Goal: Task Accomplishment & Management: Manage account settings

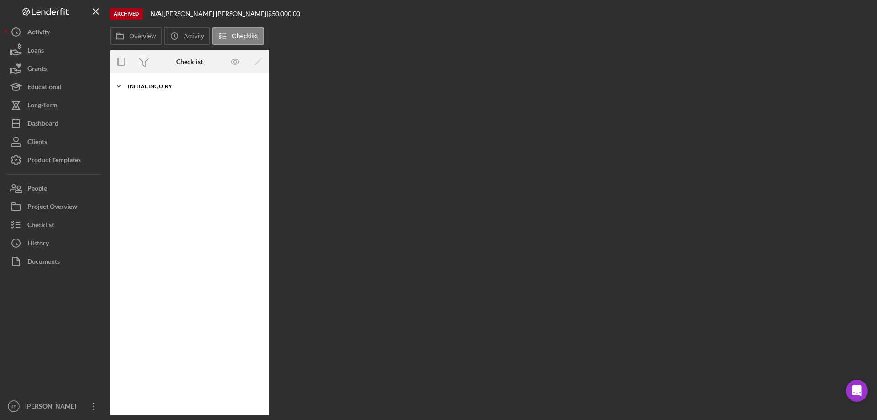
click at [118, 84] on icon "Icon/Expander" at bounding box center [119, 86] width 18 height 18
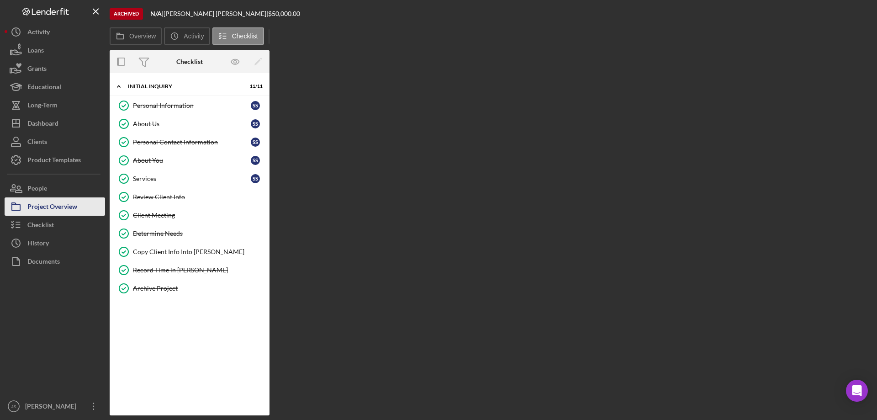
click at [62, 203] on div "Project Overview" at bounding box center [52, 207] width 50 height 21
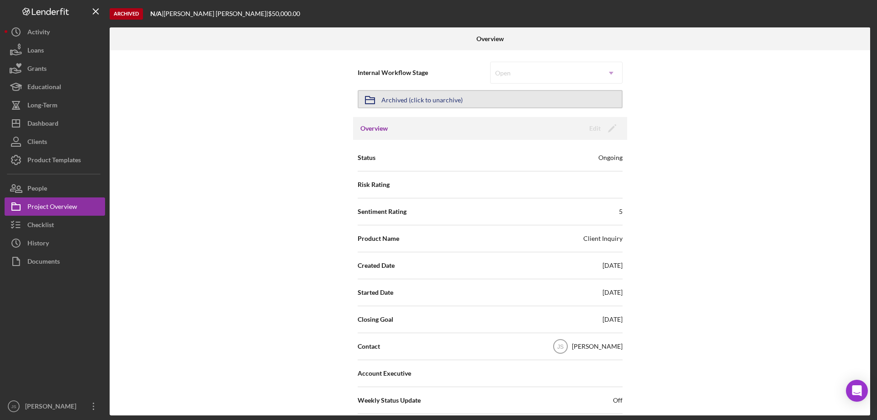
click at [465, 99] on button "Icon/Archived Archived (click to unarchive)" at bounding box center [490, 99] width 265 height 18
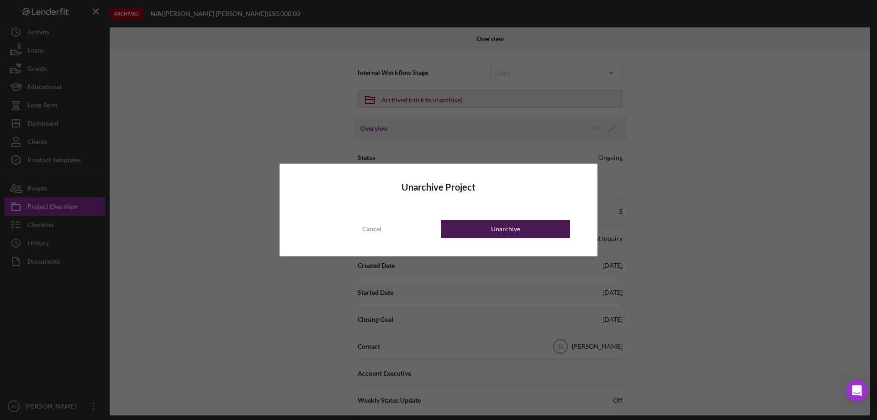
click at [506, 225] on div "Unarchive" at bounding box center [505, 229] width 29 height 18
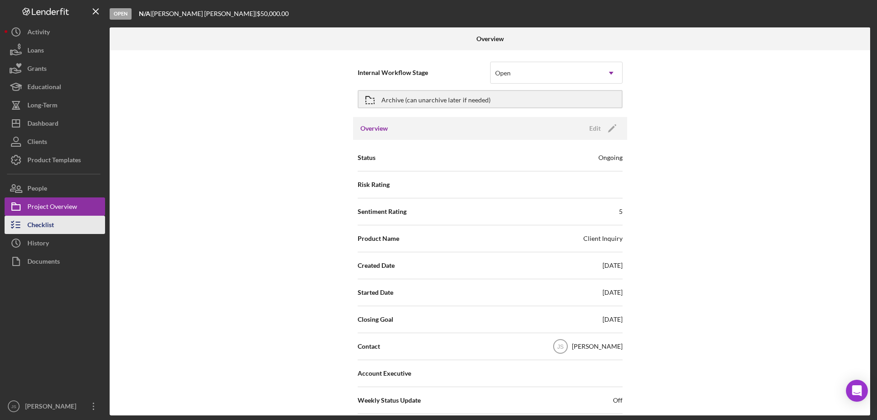
click at [54, 227] on div "Checklist" at bounding box center [40, 226] width 27 height 21
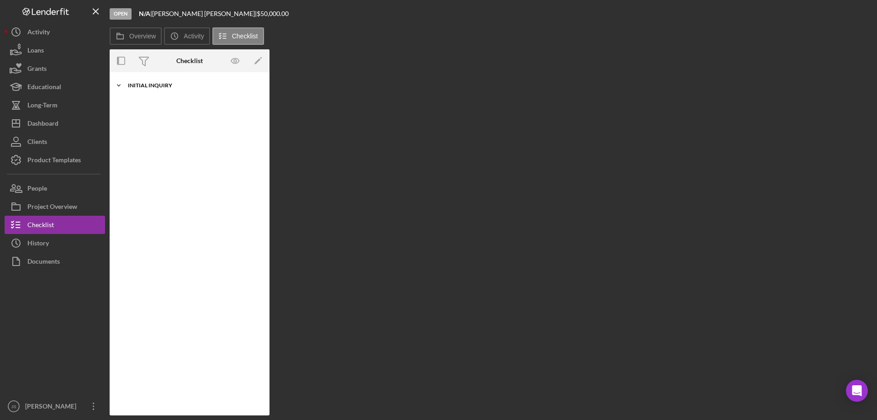
click at [117, 83] on icon "Icon/Expander" at bounding box center [119, 85] width 18 height 18
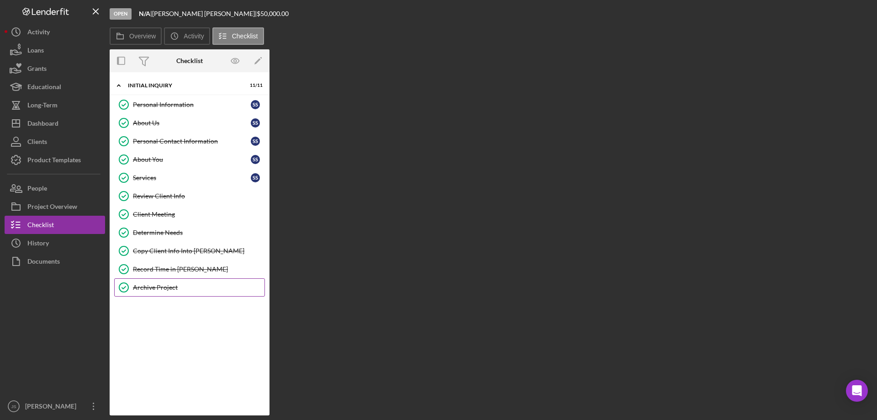
click at [157, 284] on div "Archive Project" at bounding box center [199, 287] width 132 height 7
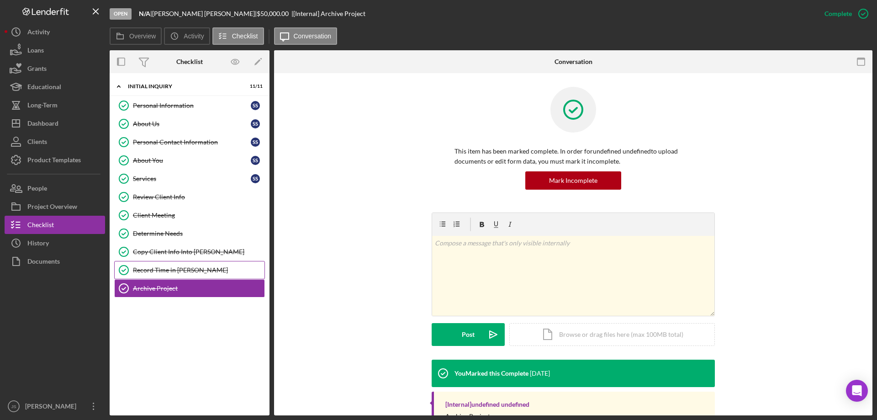
click at [169, 268] on div "Record Time in [PERSON_NAME]" at bounding box center [199, 269] width 132 height 7
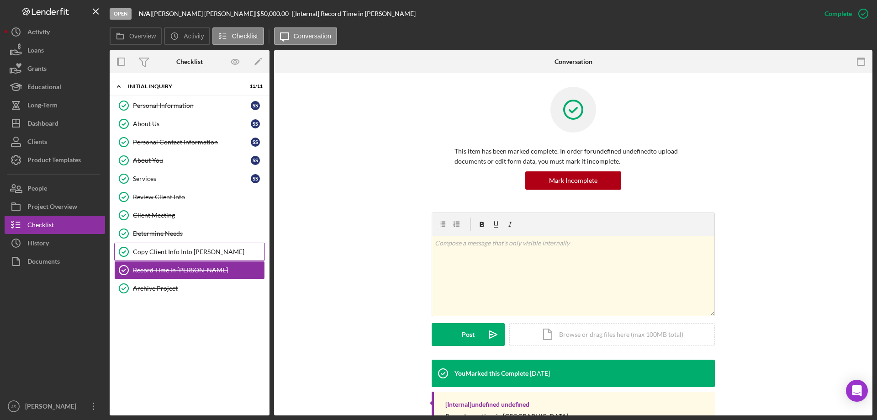
click at [163, 253] on div "Copy Client Info Into [PERSON_NAME]" at bounding box center [199, 251] width 132 height 7
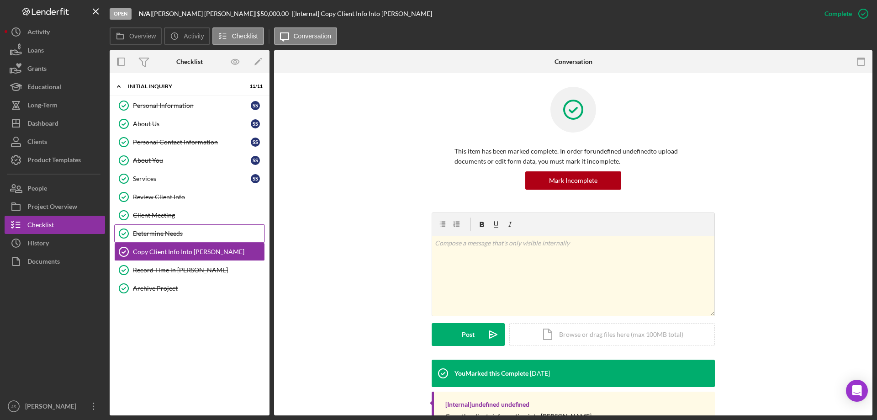
click at [159, 233] on div "Determine Needs" at bounding box center [199, 233] width 132 height 7
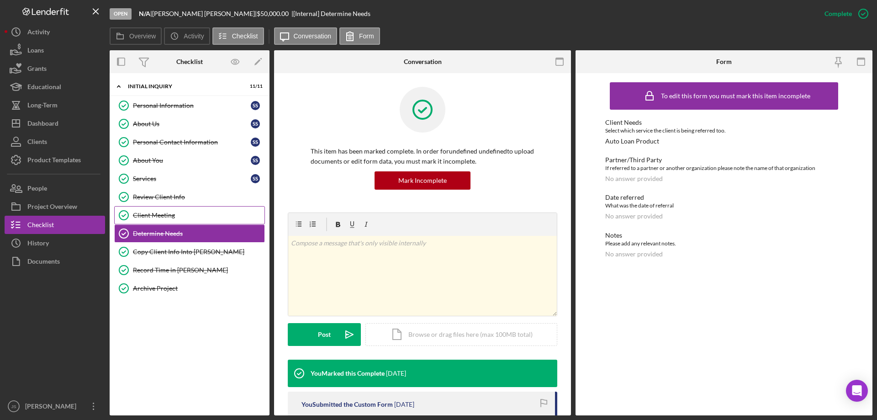
click at [159, 213] on div "Client Meeting" at bounding box center [199, 215] width 132 height 7
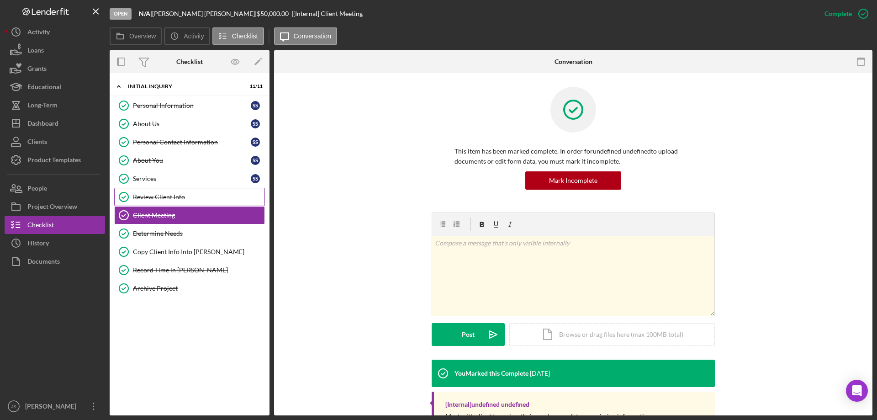
click at [169, 191] on link "Review Client Info Review Client Info" at bounding box center [189, 197] width 151 height 18
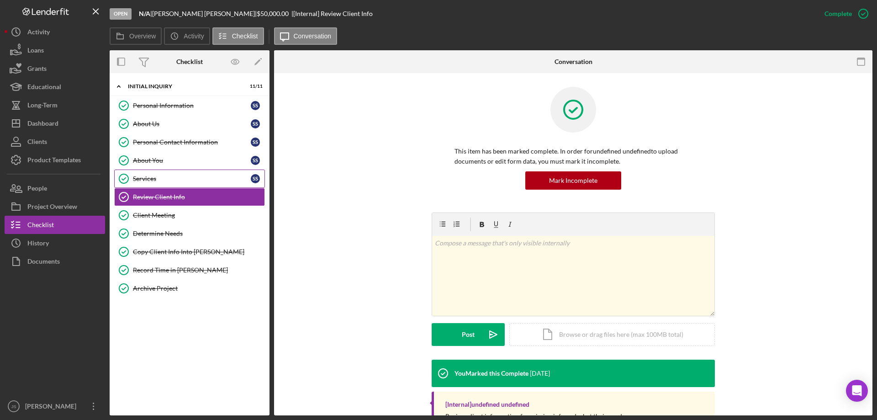
click at [159, 175] on div "Services" at bounding box center [192, 178] width 118 height 7
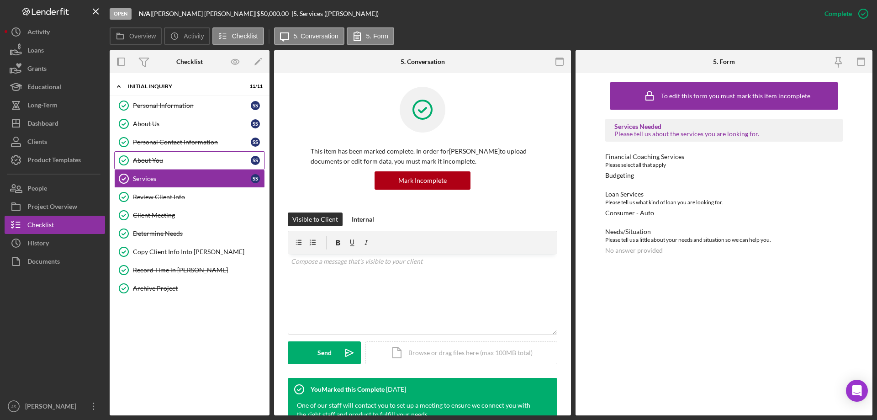
click at [180, 159] on div "About You" at bounding box center [192, 160] width 118 height 7
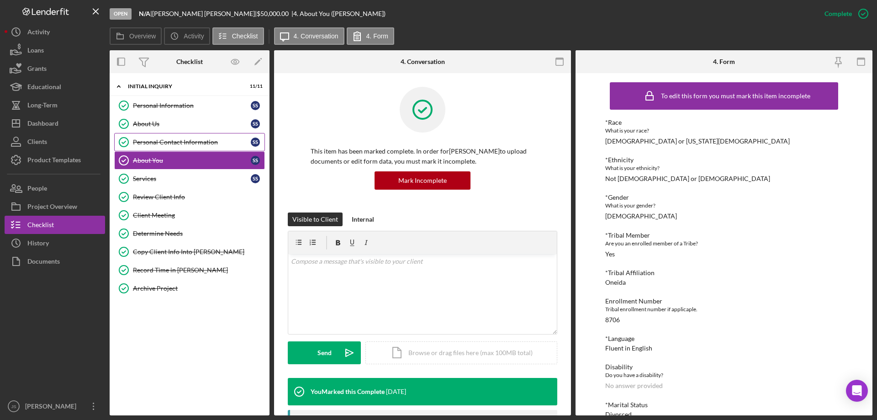
click at [208, 143] on div "Personal Contact Information" at bounding box center [192, 141] width 118 height 7
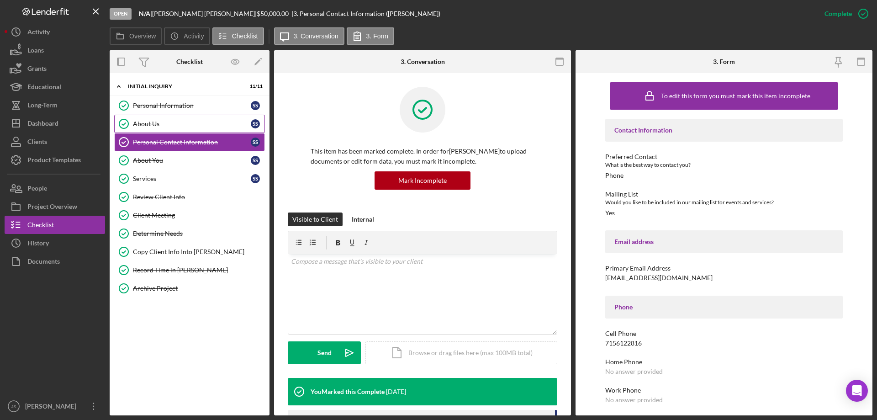
click at [193, 127] on div "About Us" at bounding box center [192, 123] width 118 height 7
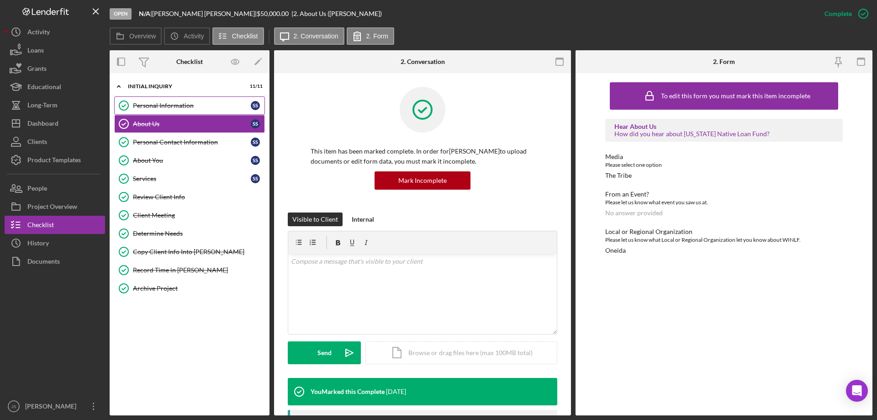
click at [208, 102] on div "Personal Information" at bounding box center [192, 105] width 118 height 7
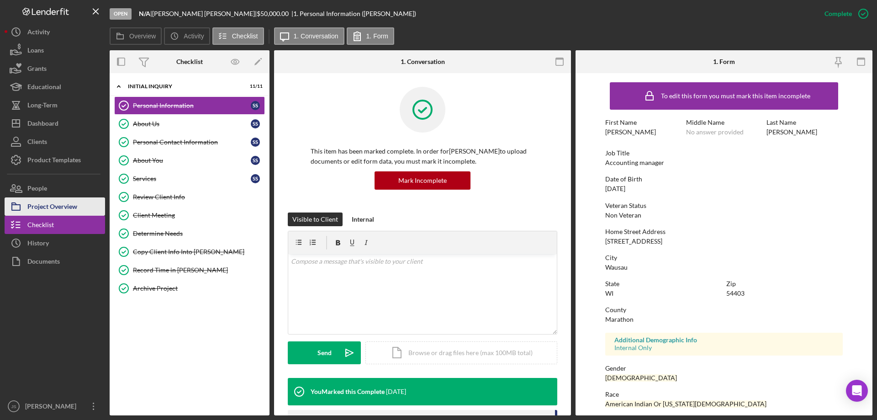
click at [78, 204] on button "Project Overview" at bounding box center [55, 206] width 101 height 18
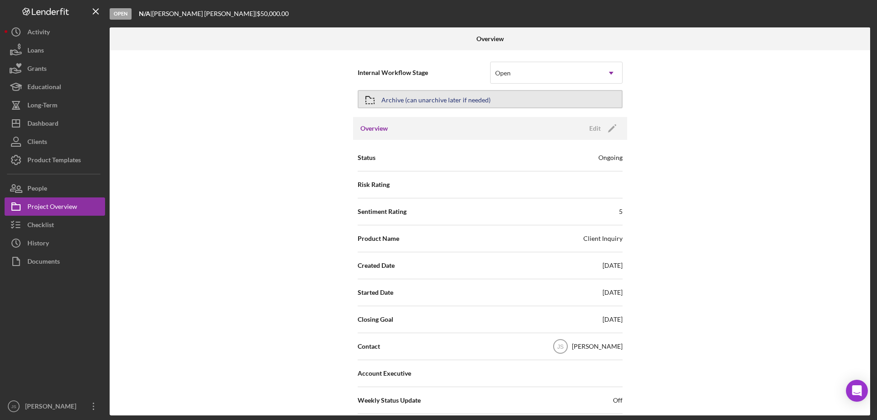
click at [504, 94] on button "Archive (can unarchive later if needed)" at bounding box center [490, 99] width 265 height 18
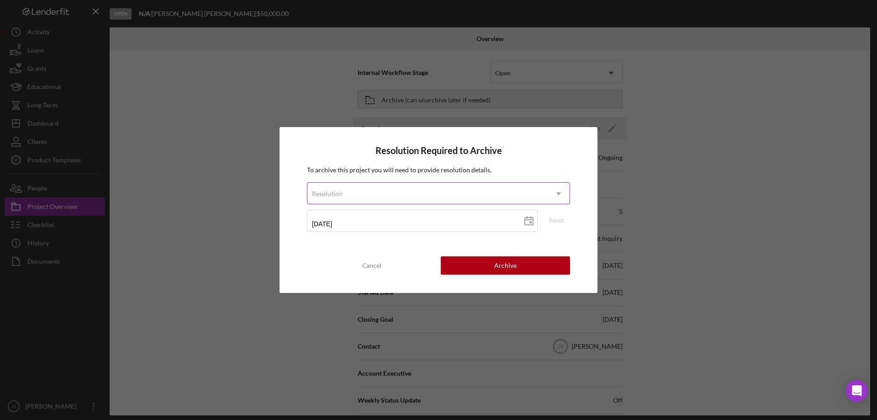
click at [391, 188] on div "Resolution" at bounding box center [427, 193] width 240 height 21
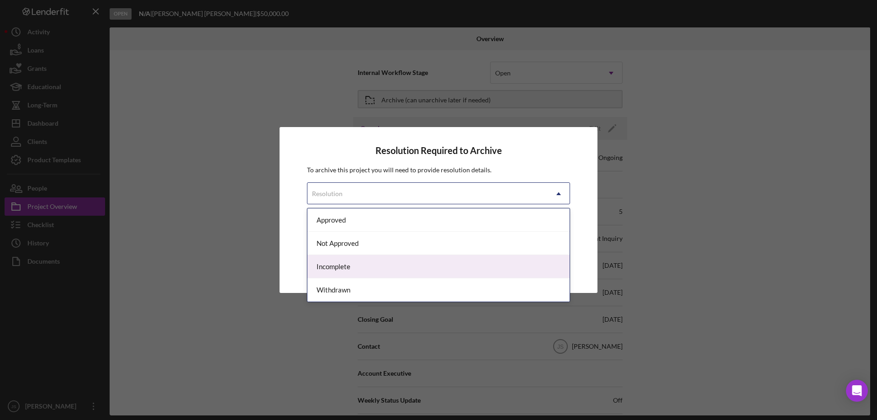
click at [356, 268] on div "Incomplete" at bounding box center [438, 266] width 262 height 23
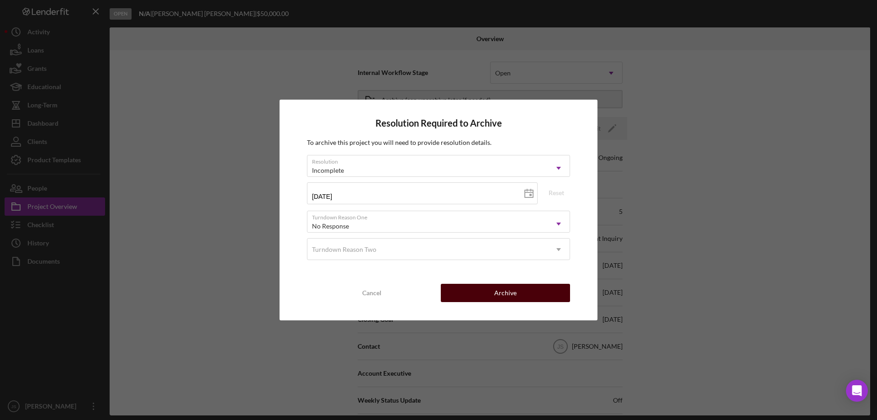
click at [494, 291] on button "Archive" at bounding box center [505, 293] width 129 height 18
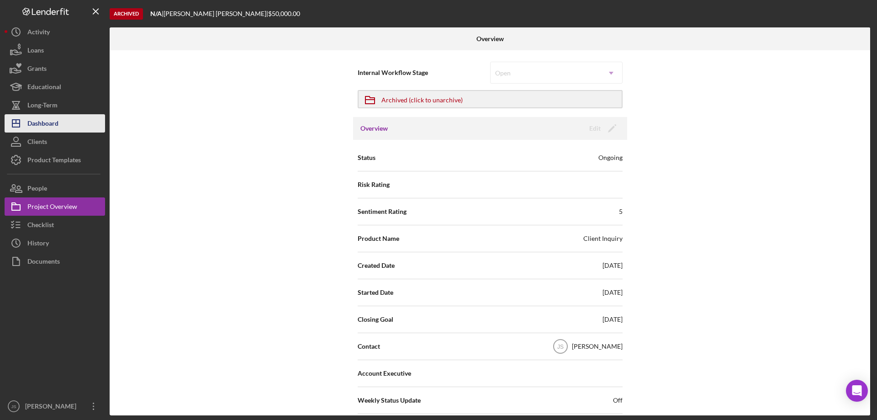
click at [42, 122] on div "Dashboard" at bounding box center [42, 124] width 31 height 21
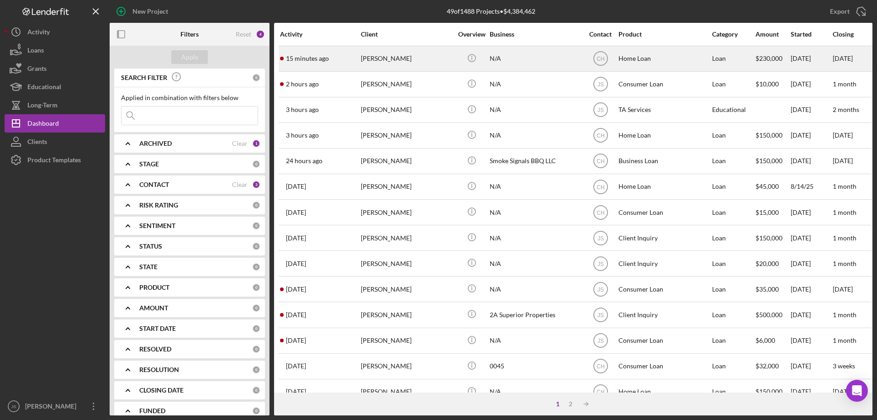
click at [542, 60] on div "N/A" at bounding box center [535, 59] width 91 height 24
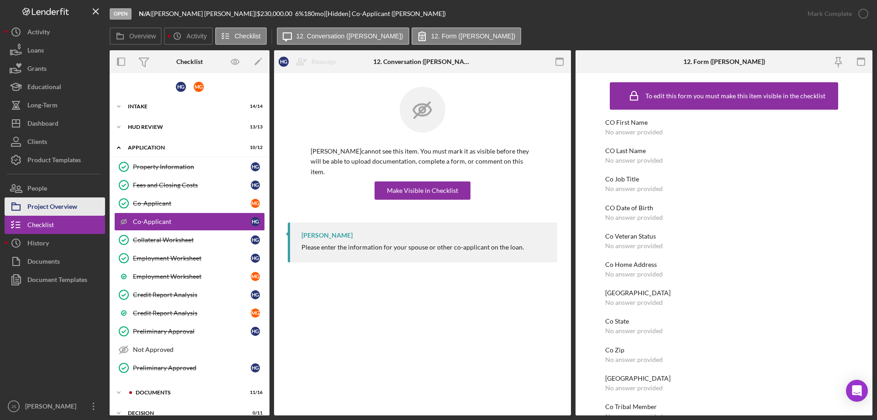
click at [56, 207] on div "Project Overview" at bounding box center [52, 207] width 50 height 21
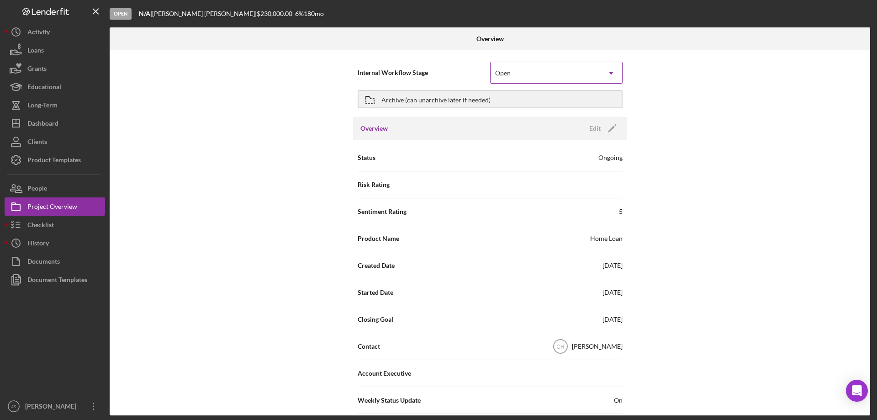
click at [608, 71] on icon "Icon/Dropdown Arrow" at bounding box center [611, 73] width 22 height 22
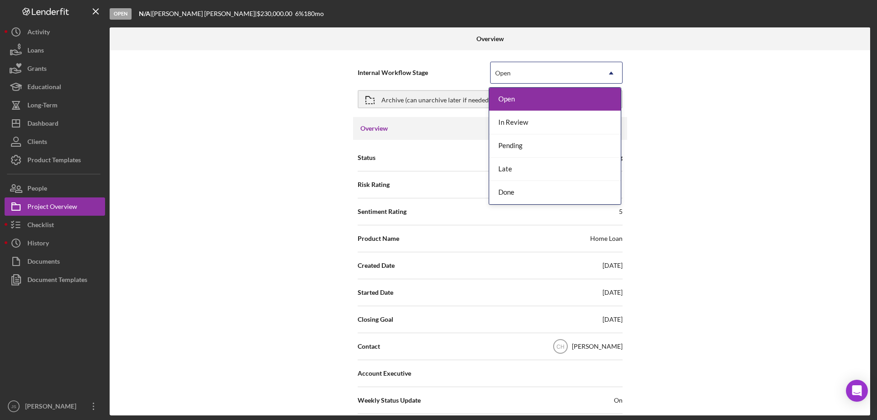
click at [609, 71] on icon "Icon/Dropdown Arrow" at bounding box center [611, 73] width 22 height 22
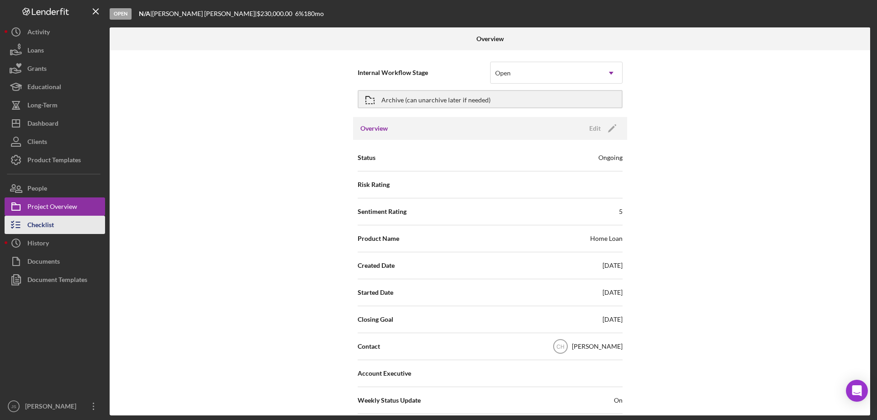
click at [46, 224] on div "Checklist" at bounding box center [40, 226] width 27 height 21
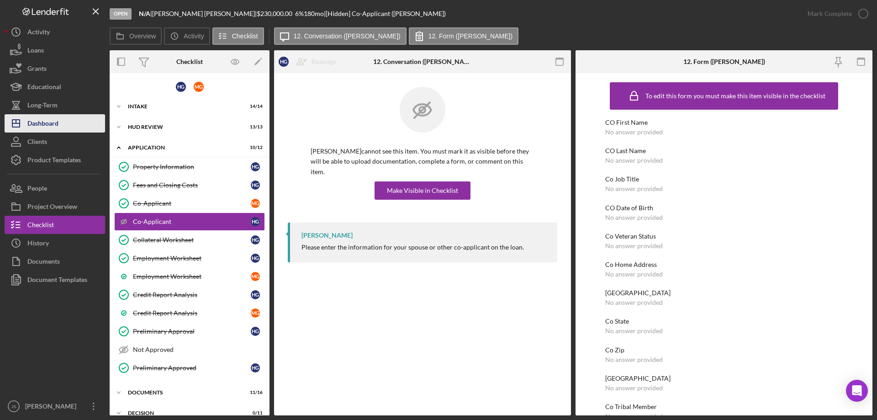
click at [40, 124] on div "Dashboard" at bounding box center [42, 124] width 31 height 21
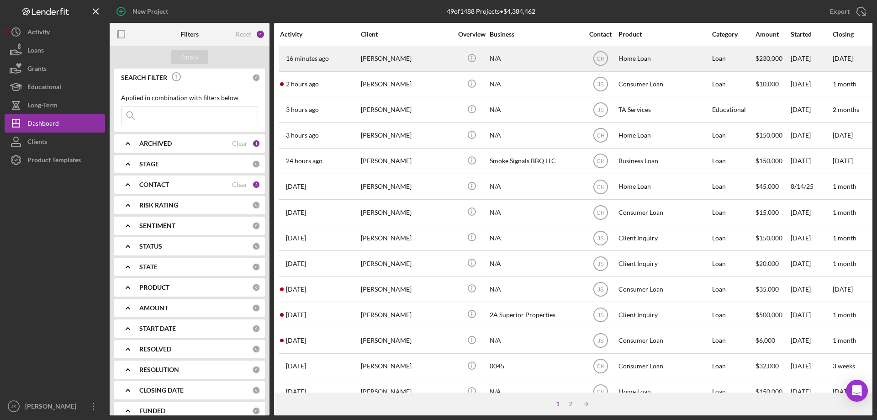
click at [551, 64] on div "N/A" at bounding box center [535, 59] width 91 height 24
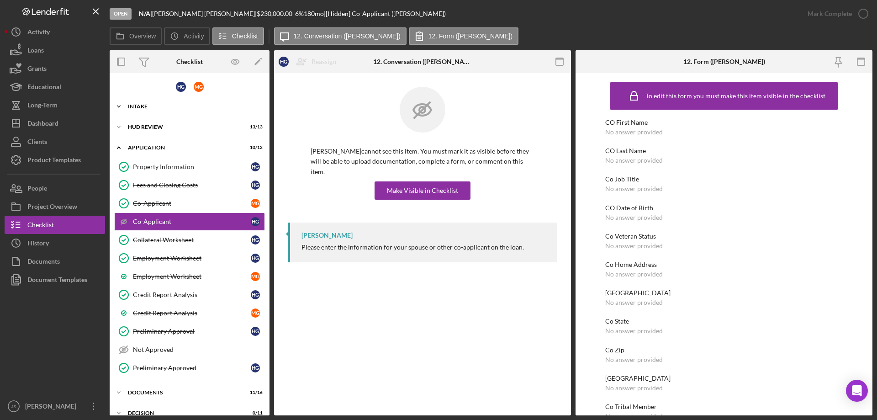
click at [120, 106] on polyline at bounding box center [118, 107] width 3 height 2
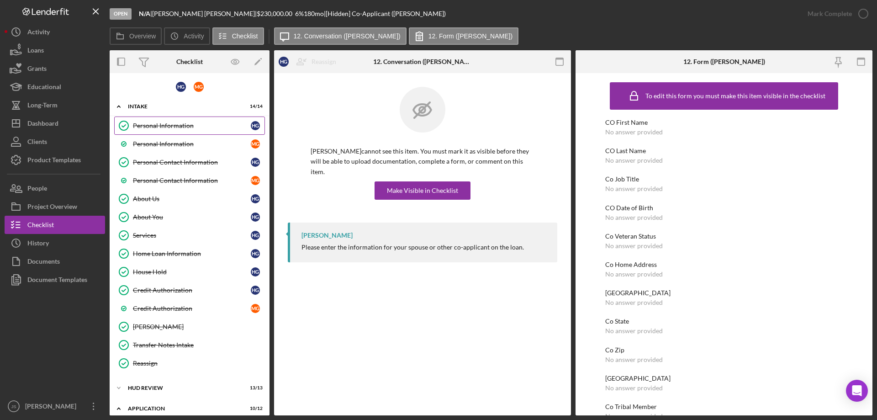
click at [162, 127] on div "Personal Information" at bounding box center [192, 125] width 118 height 7
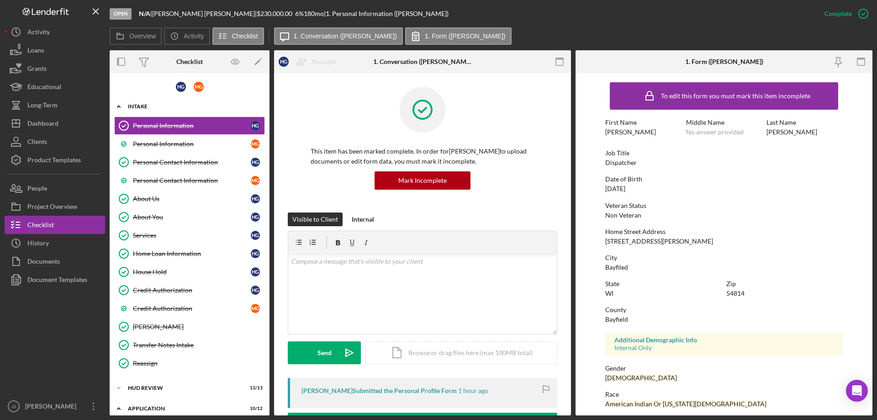
click at [119, 106] on polyline at bounding box center [118, 107] width 3 height 2
